Goal: Feedback & Contribution: Leave review/rating

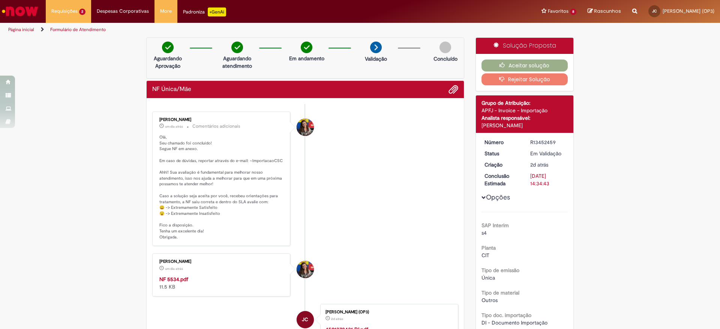
click at [510, 68] on button "Aceitar solução" at bounding box center [524, 66] width 87 height 12
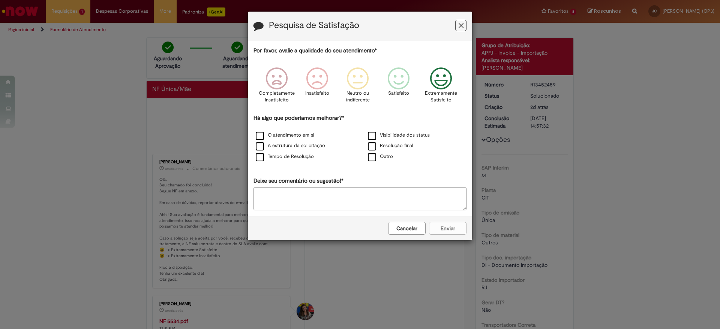
click at [449, 85] on icon "Feedback" at bounding box center [441, 78] width 28 height 22
click at [288, 139] on div "O atendimento em si" at bounding box center [303, 135] width 111 height 9
click at [286, 147] on label "A estrutura da solicitação" at bounding box center [290, 145] width 69 height 7
click at [287, 154] on label "Tempo de Resolução" at bounding box center [285, 156] width 58 height 7
click at [313, 136] on label "O atendimento em si" at bounding box center [285, 135] width 58 height 7
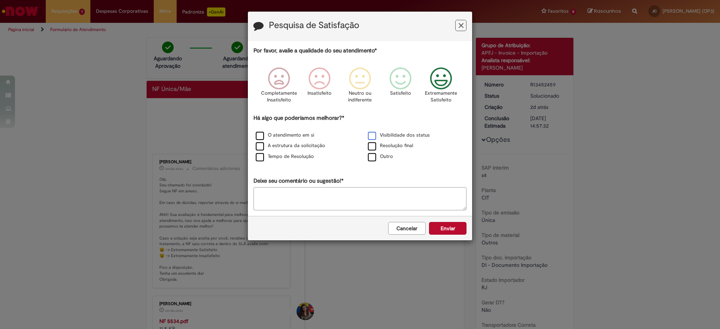
click at [395, 135] on label "Visibilidade dos status" at bounding box center [399, 135] width 62 height 7
click at [398, 147] on label "Resolução final" at bounding box center [390, 145] width 45 height 7
click at [437, 222] on button "Enviar" at bounding box center [447, 228] width 37 height 13
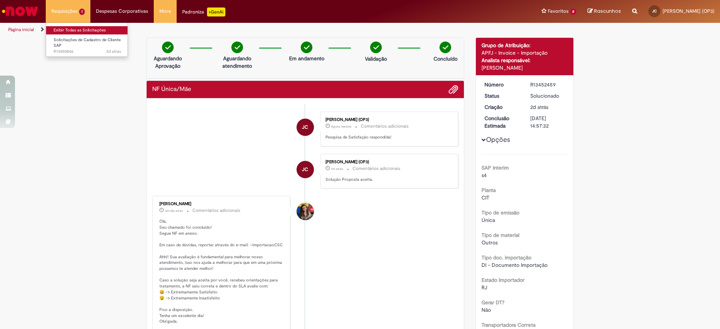
click at [85, 31] on link "Exibir Todas as Solicitações" at bounding box center [87, 30] width 82 height 8
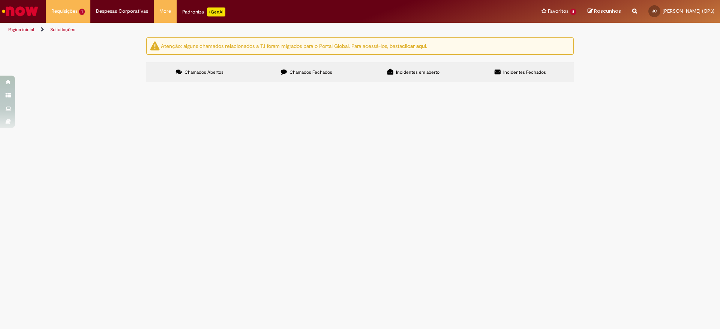
click at [0, 0] on span "R13450846" at bounding box center [0, 0] width 0 height 0
